Goal: Task Accomplishment & Management: Manage account settings

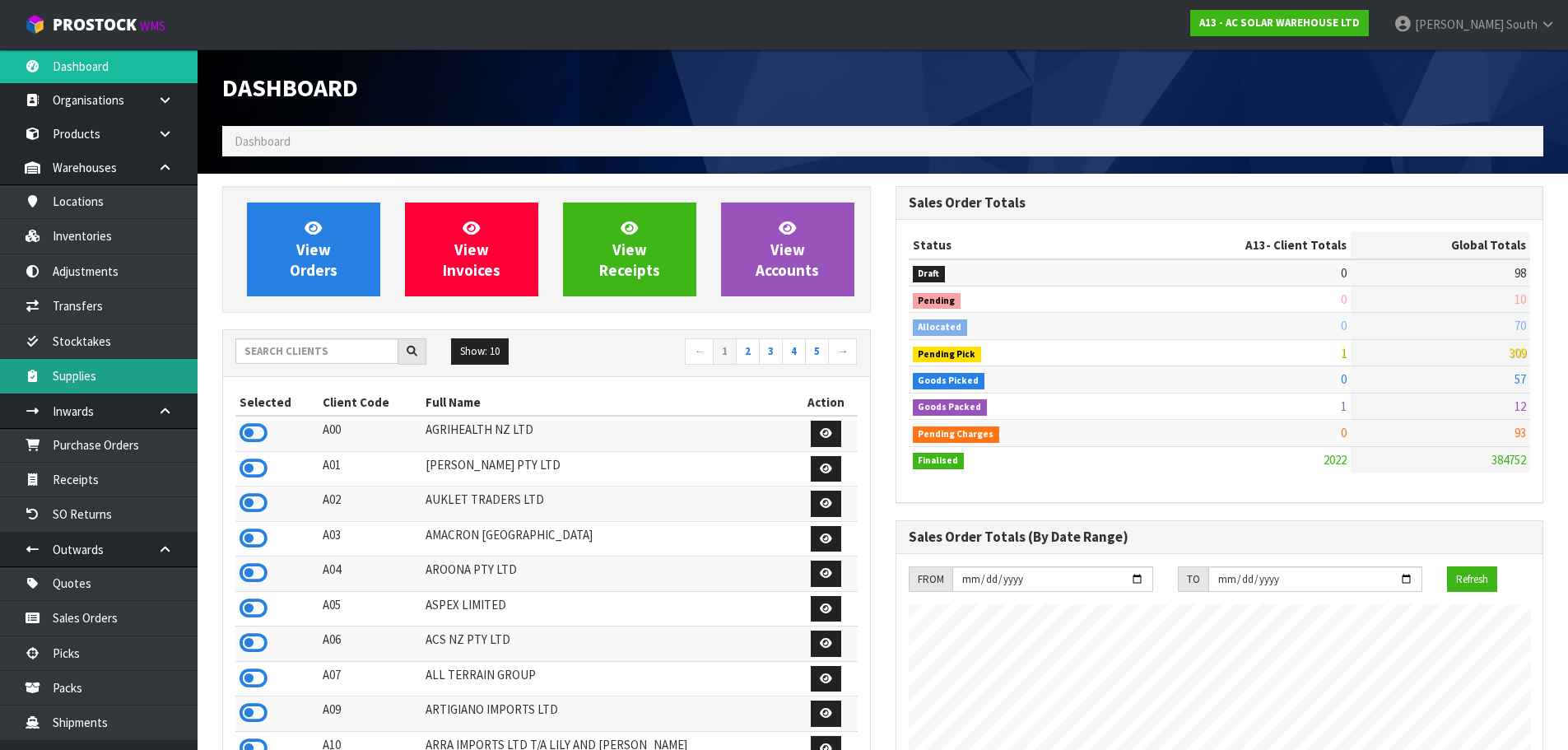
scroll to position [1255, 672]
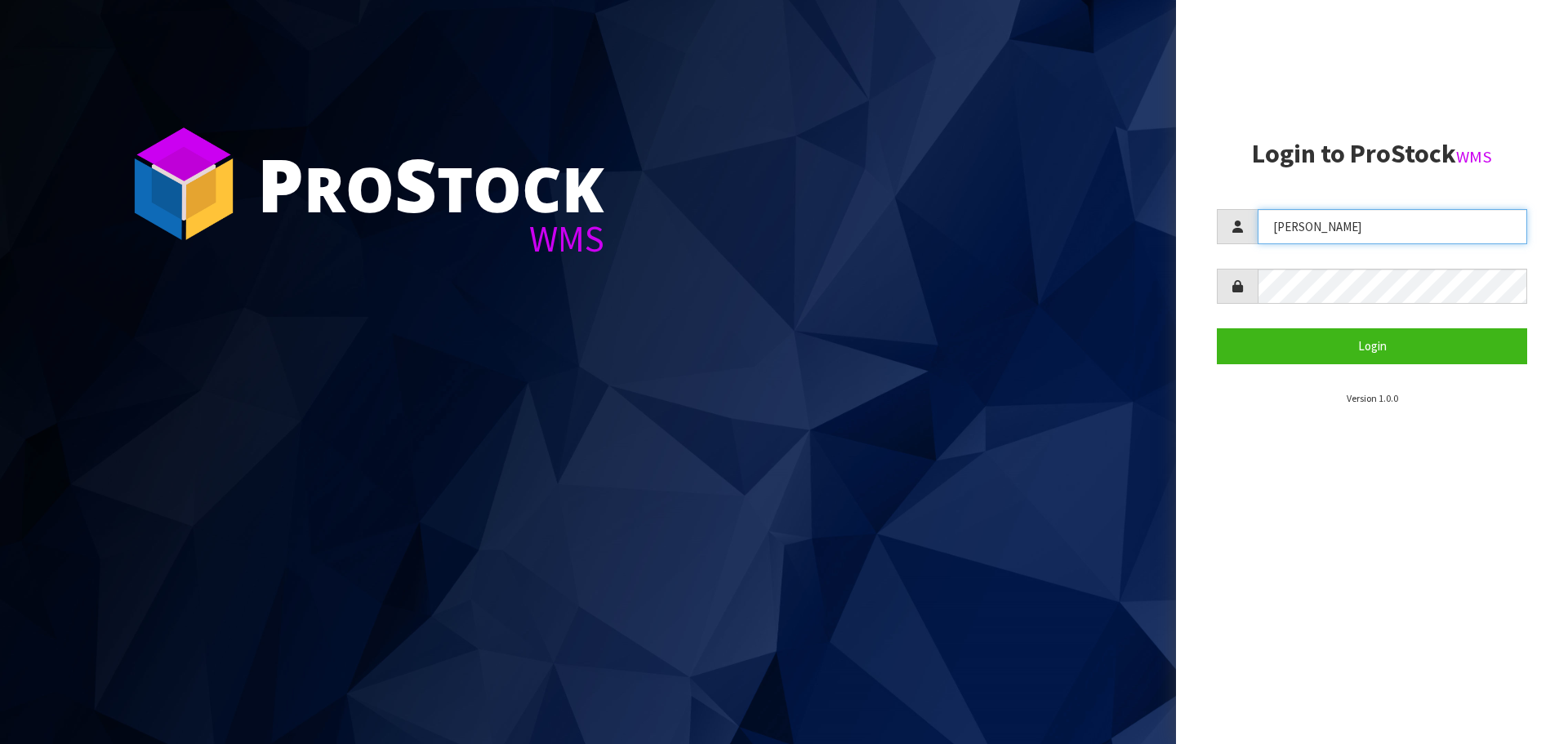
drag, startPoint x: 1310, startPoint y: 234, endPoint x: 1232, endPoint y: 221, distance: 79.1
click at [1232, 221] on div "Lalisha" at bounding box center [1372, 227] width 311 height 35
type input "POLLY"
click at [1253, 291] on div at bounding box center [1372, 286] width 311 height 35
click at [1217, 328] on button "Login" at bounding box center [1372, 345] width 311 height 35
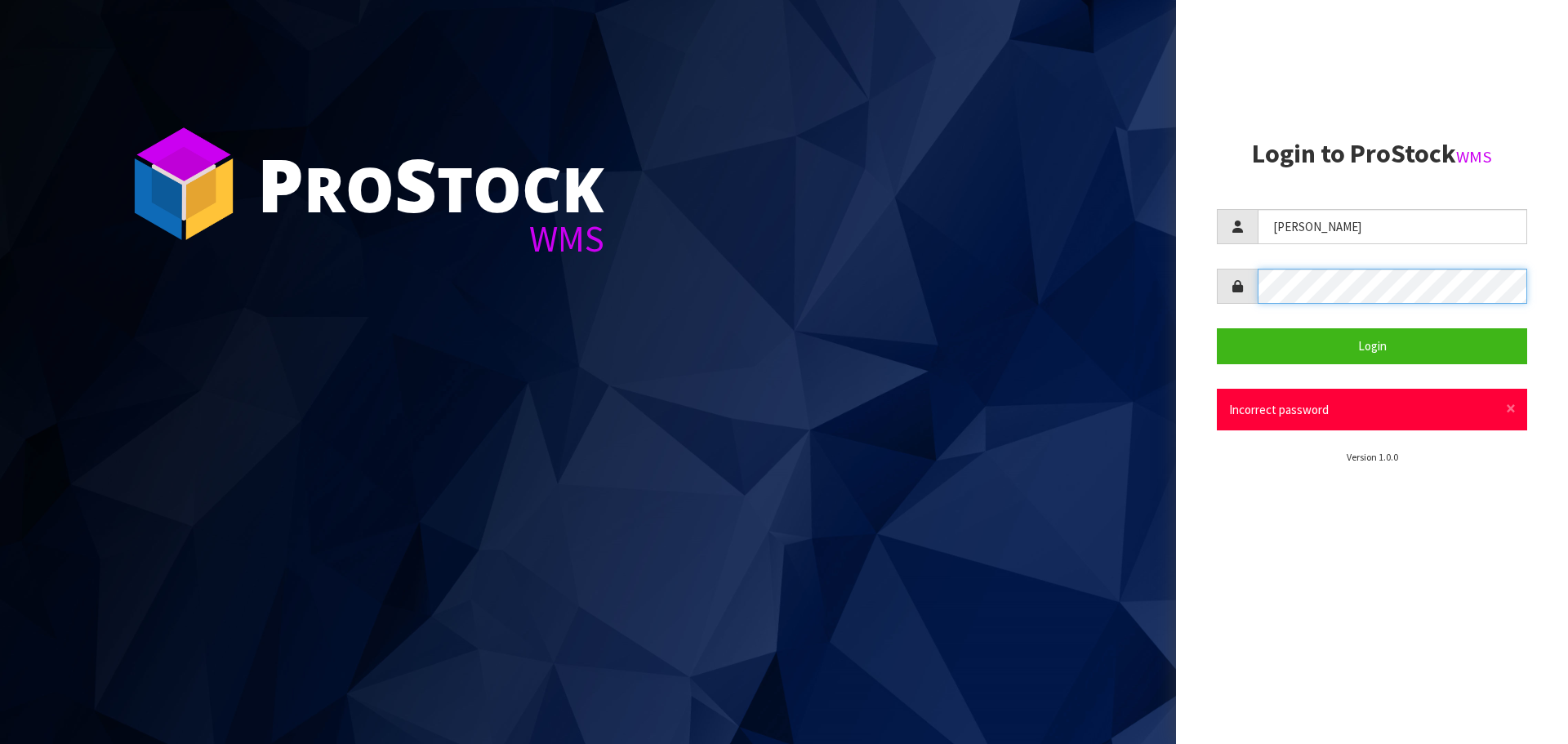
click at [1217, 328] on button "Login" at bounding box center [1372, 345] width 311 height 35
